Goal: Book appointment/travel/reservation

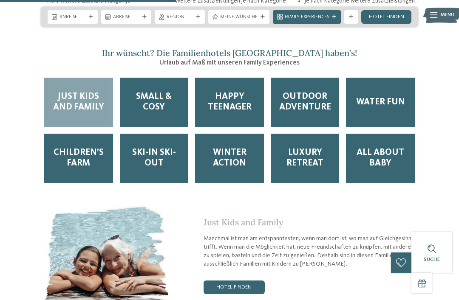
scroll to position [1133, 0]
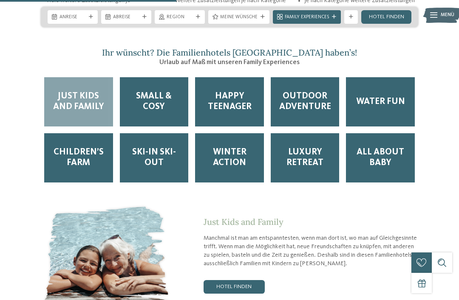
click at [391, 97] on span "Water Fun" at bounding box center [380, 102] width 49 height 11
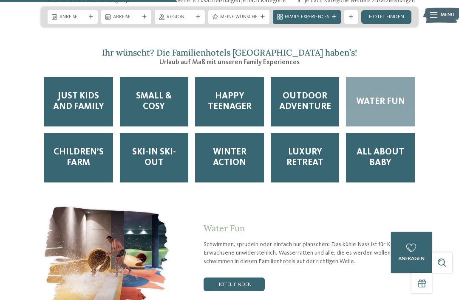
click at [156, 245] on img at bounding box center [107, 257] width 132 height 109
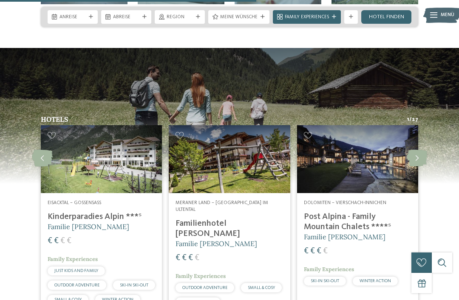
scroll to position [1649, 0]
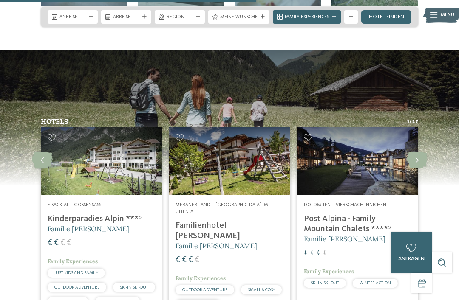
click at [340, 155] on img at bounding box center [357, 161] width 121 height 68
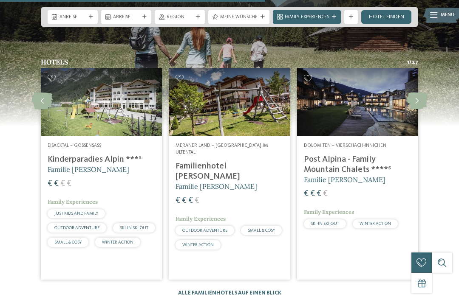
scroll to position [1710, 0]
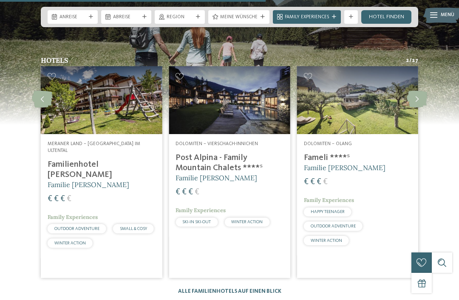
click at [372, 85] on img at bounding box center [357, 100] width 121 height 68
